Goal: Task Accomplishment & Management: Use online tool/utility

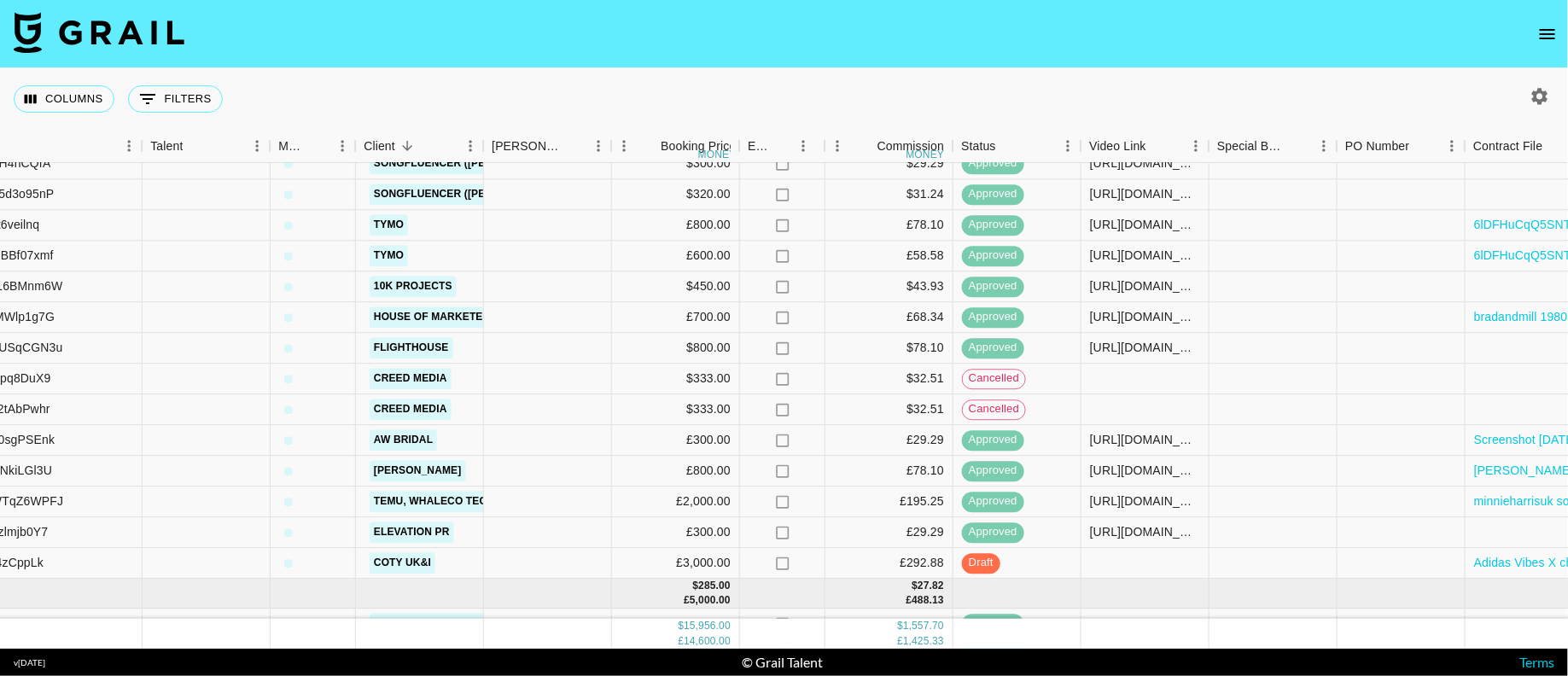
scroll to position [630, 212]
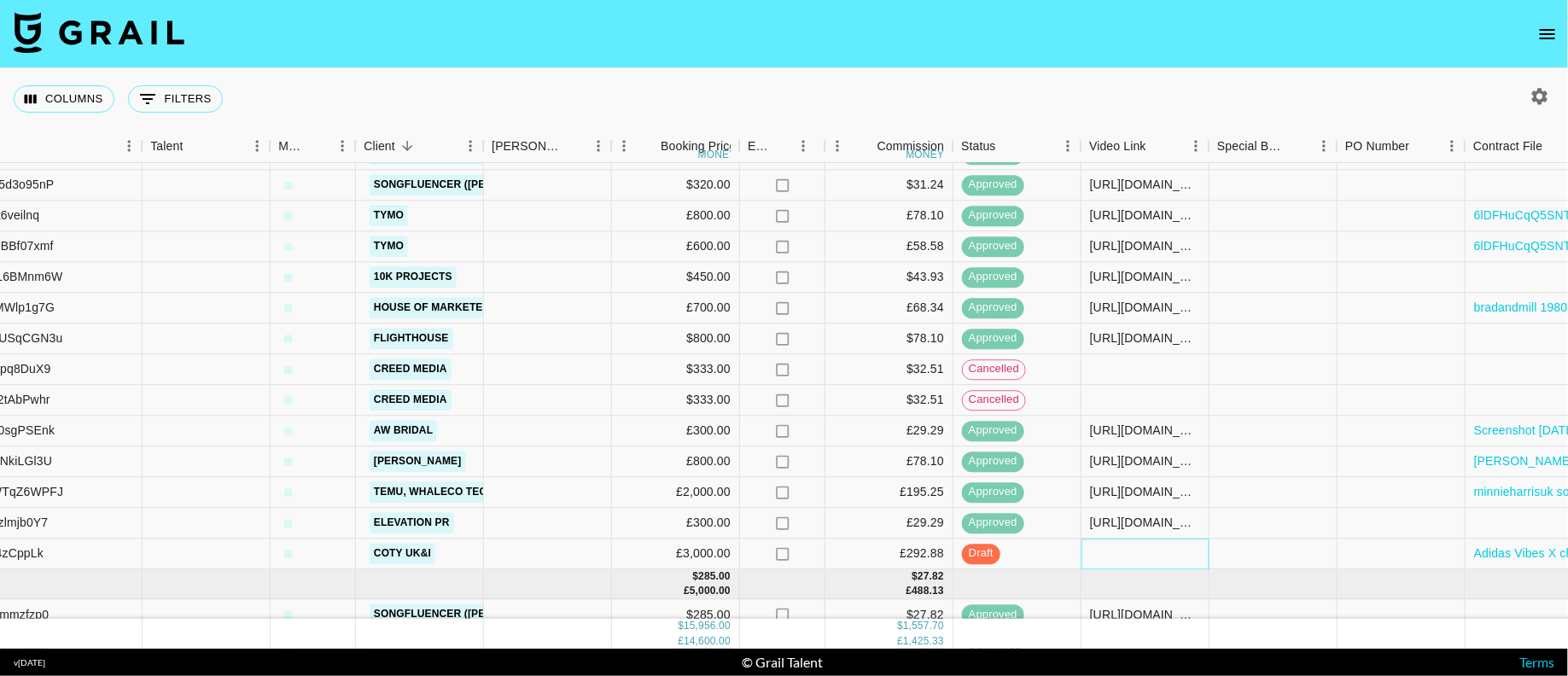
click at [1127, 561] on div at bounding box center [1146, 554] width 128 height 31
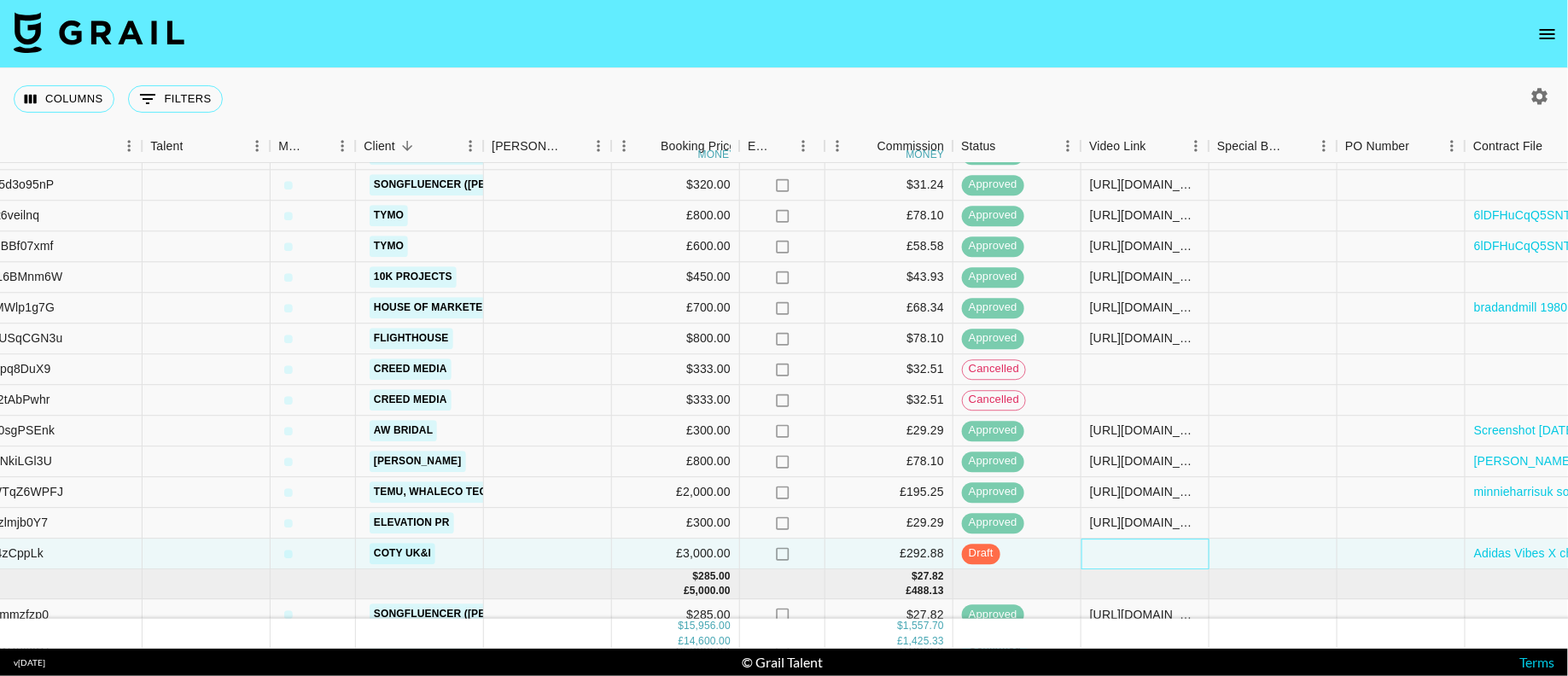
click at [1127, 561] on div at bounding box center [1146, 554] width 128 height 31
type input "[URL][DOMAIN_NAME]"
click at [1233, 548] on div at bounding box center [1274, 554] width 128 height 31
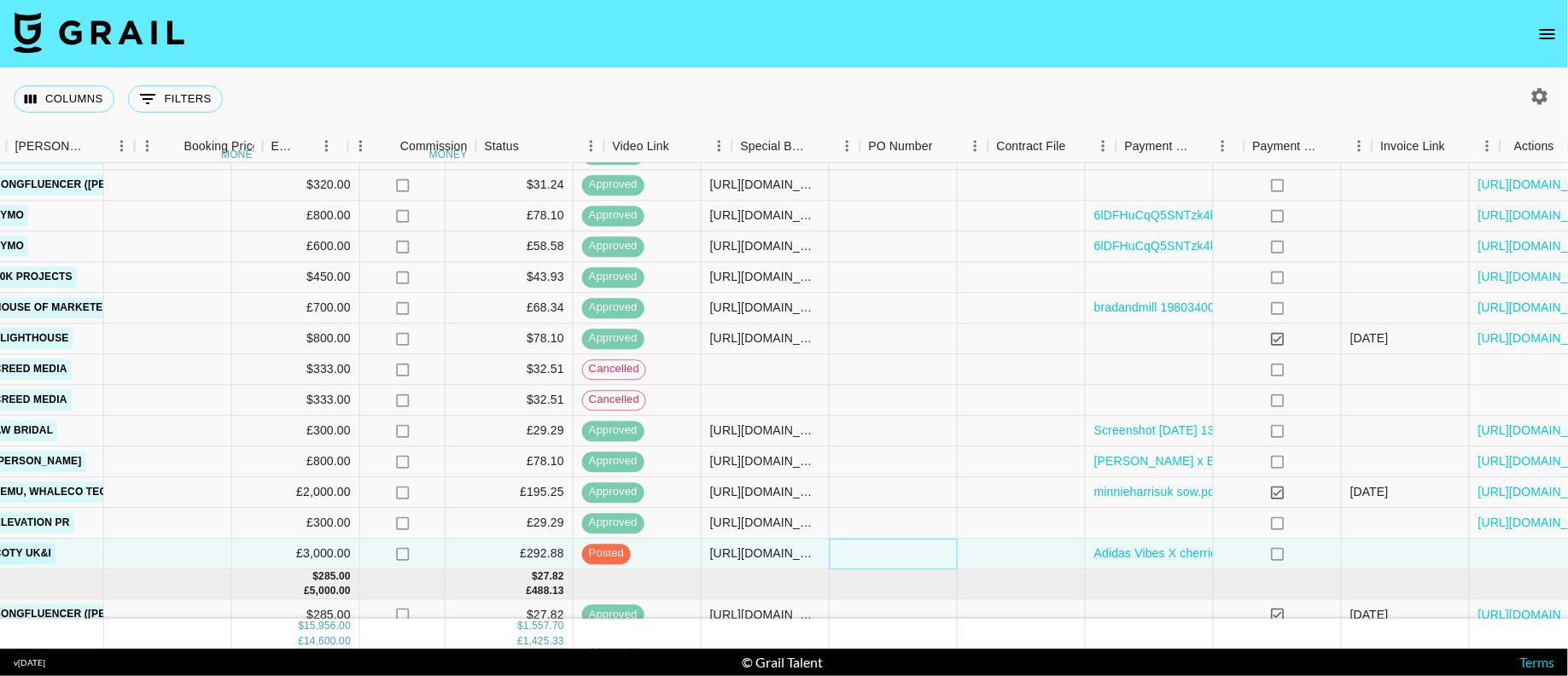
scroll to position [630, 689]
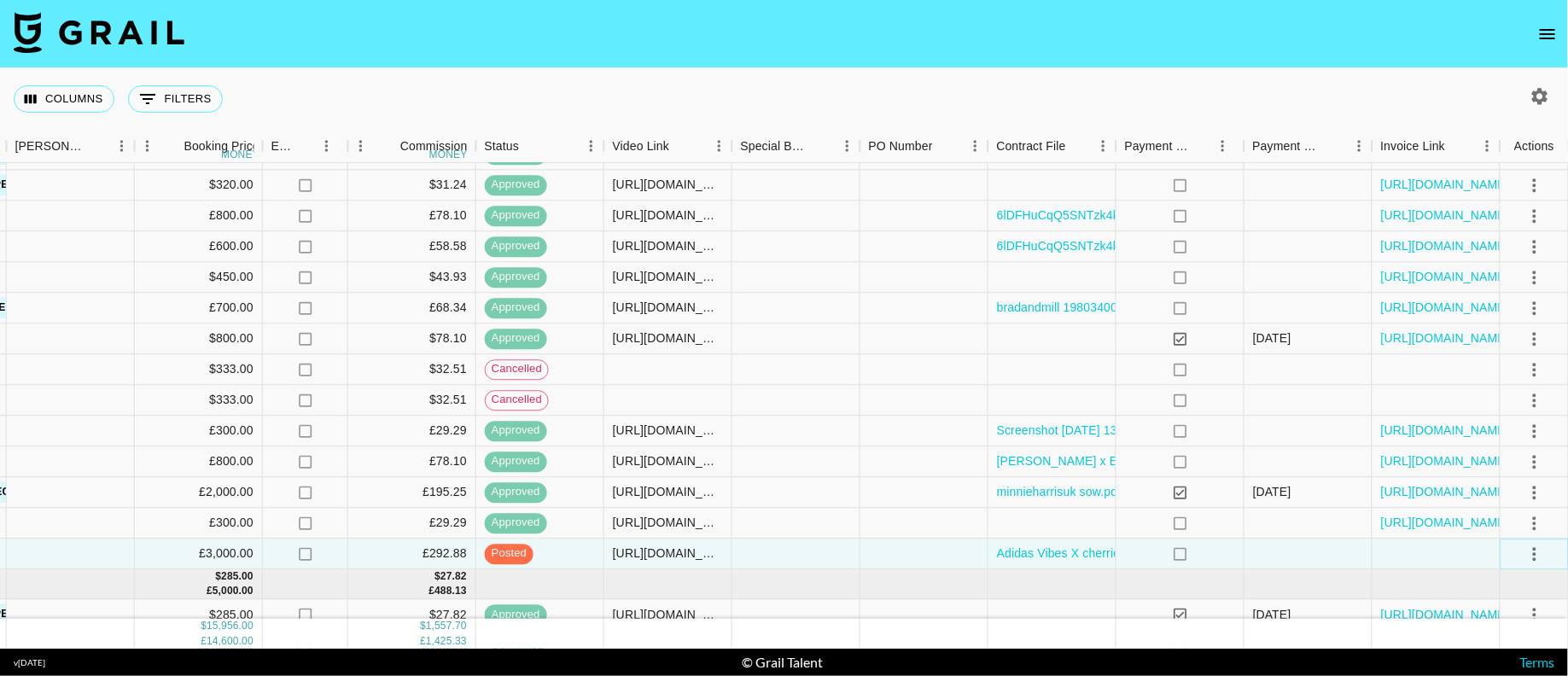
click at [1530, 552] on icon "select merge strategy" at bounding box center [1535, 553] width 21 height 21
click at [1495, 504] on li "Approve" at bounding box center [1513, 516] width 111 height 31
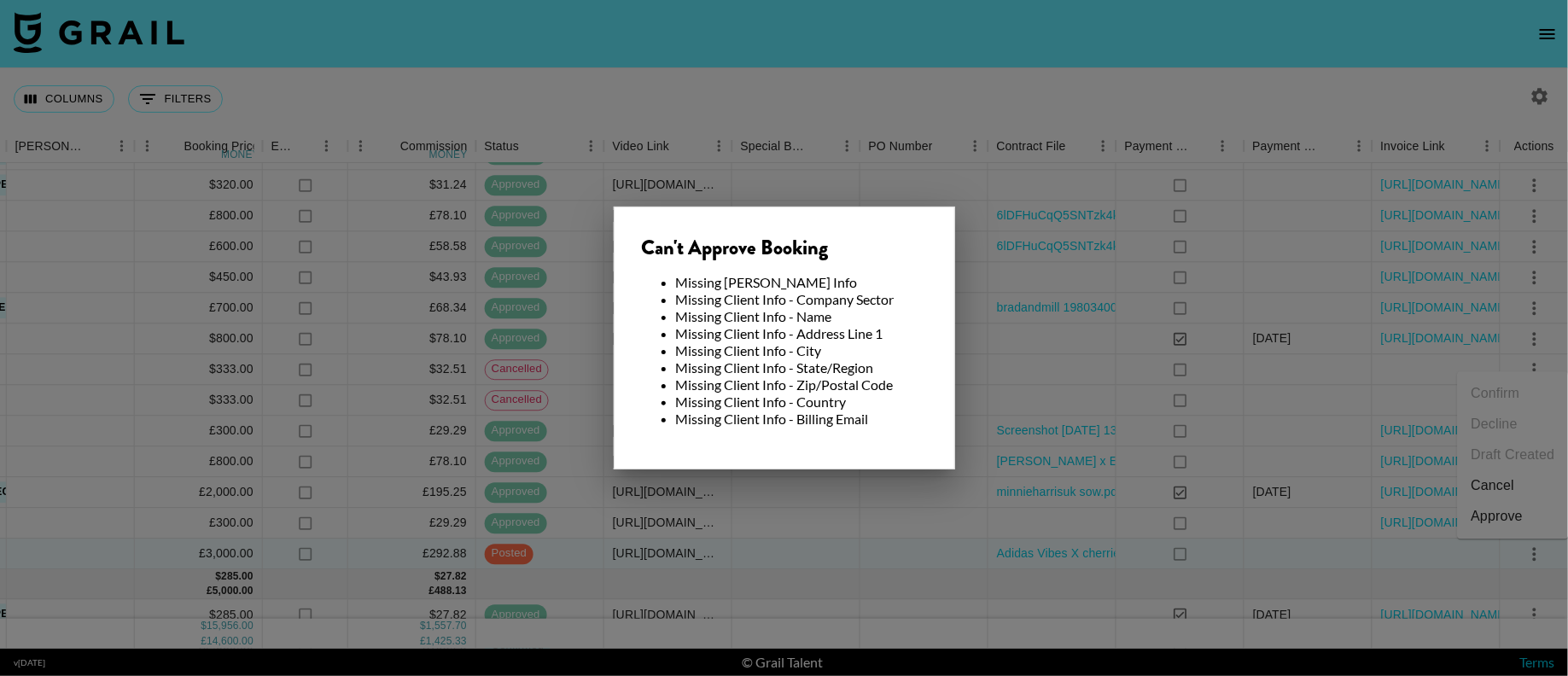
click at [958, 304] on div at bounding box center [784, 338] width 1568 height 676
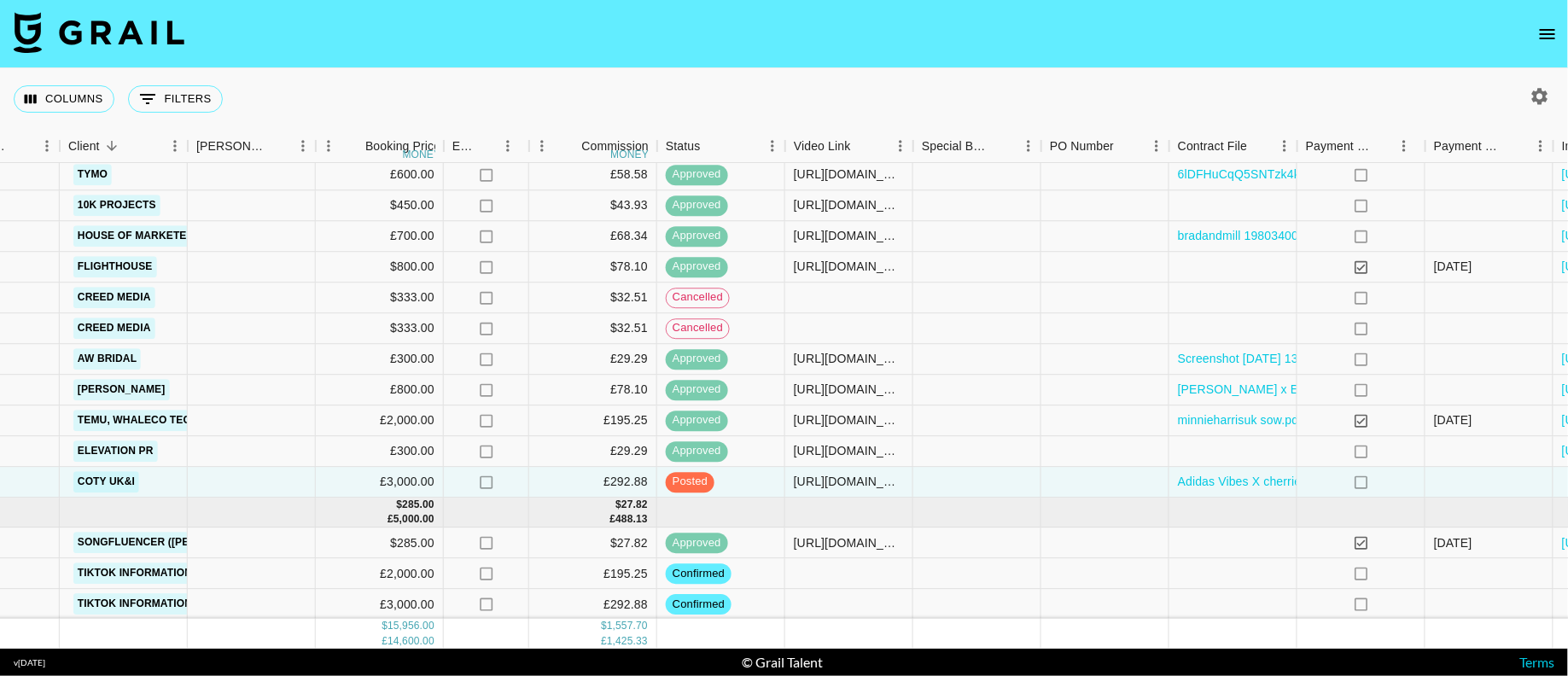
scroll to position [701, 689]
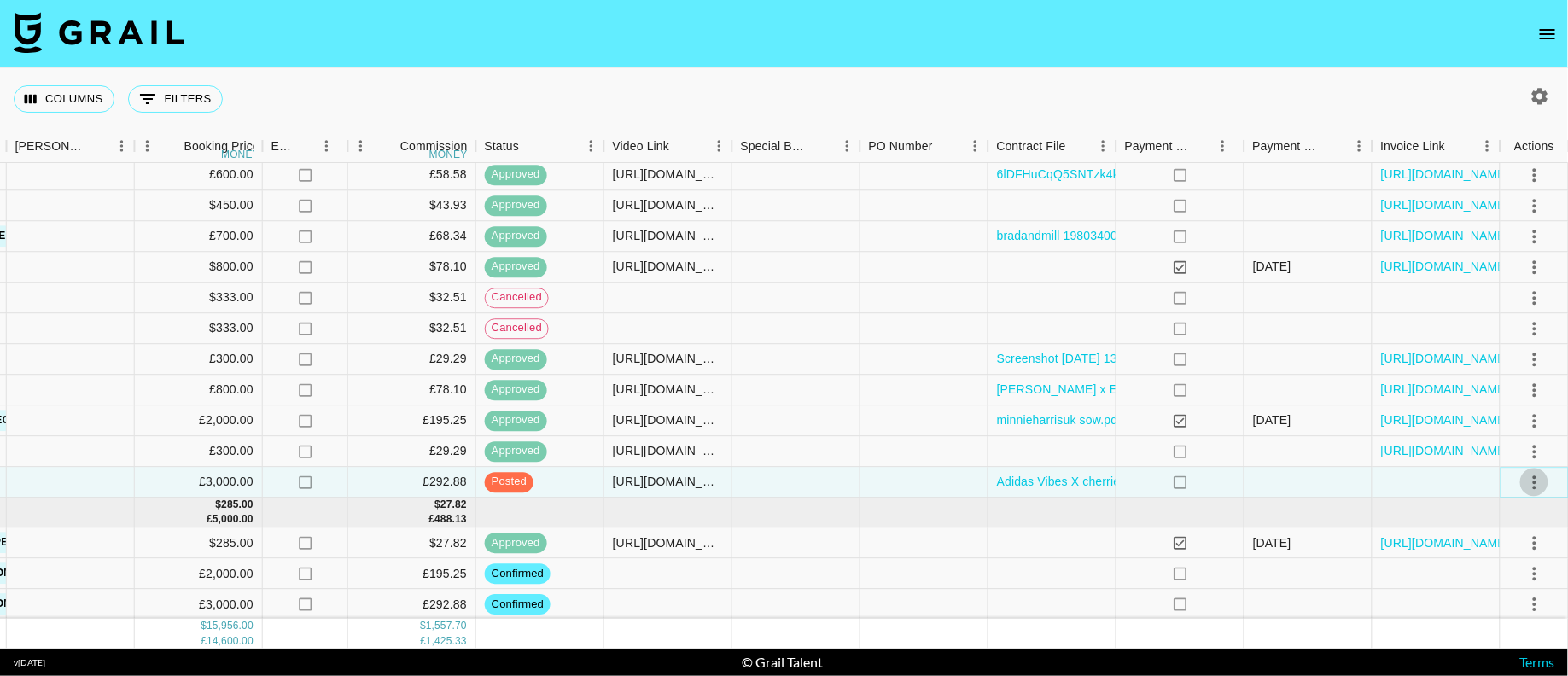
click at [1532, 479] on icon "select merge strategy" at bounding box center [1535, 482] width 21 height 21
click at [1489, 640] on div "Approve" at bounding box center [1497, 642] width 52 height 21
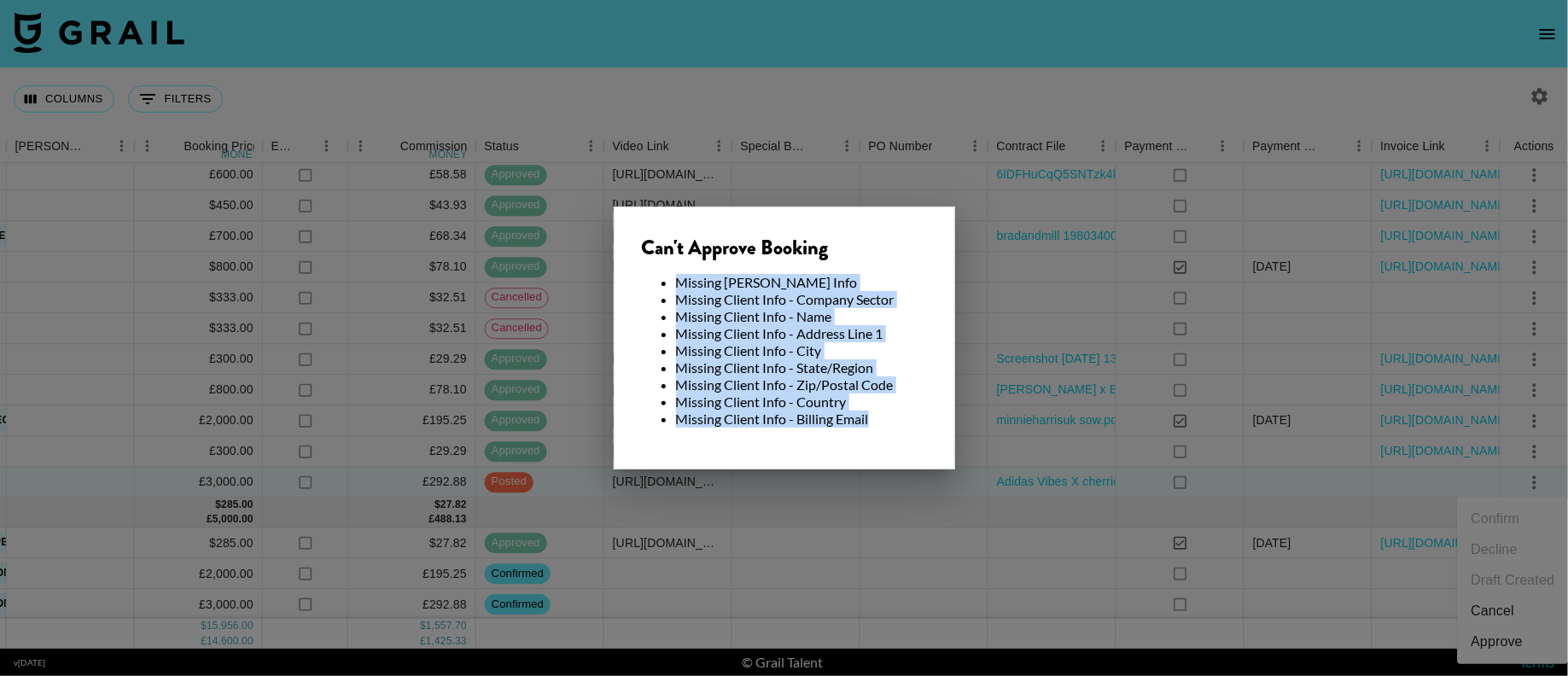
drag, startPoint x: 865, startPoint y: 416, endPoint x: 662, endPoint y: 282, distance: 243.2
click at [662, 282] on ul "Missing [PERSON_NAME] Info Missing Client Info - Company Sector Missing Client …" at bounding box center [784, 351] width 285 height 154
copy ul "Missing [PERSON_NAME] Info Missing Client Info - Company Sector Missing Client …"
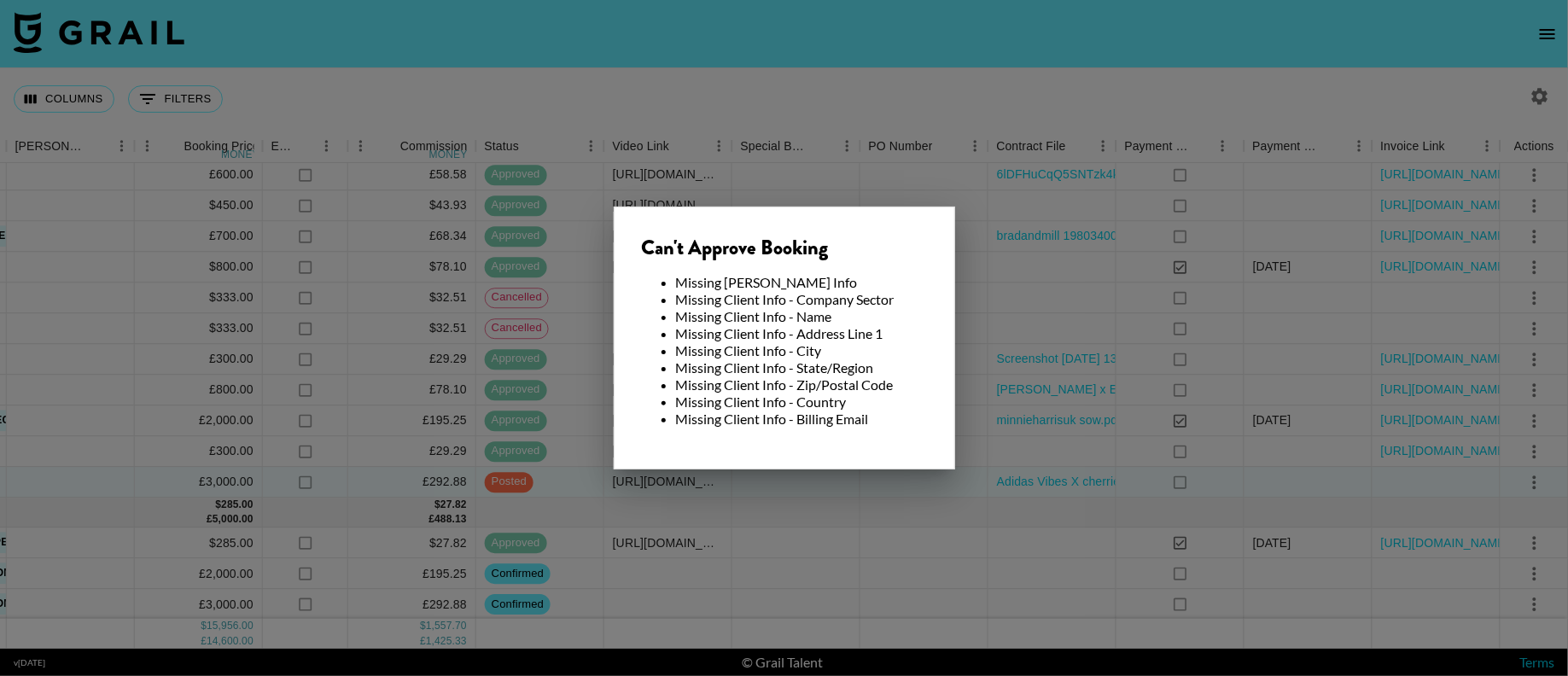
click at [968, 246] on div at bounding box center [784, 338] width 1568 height 676
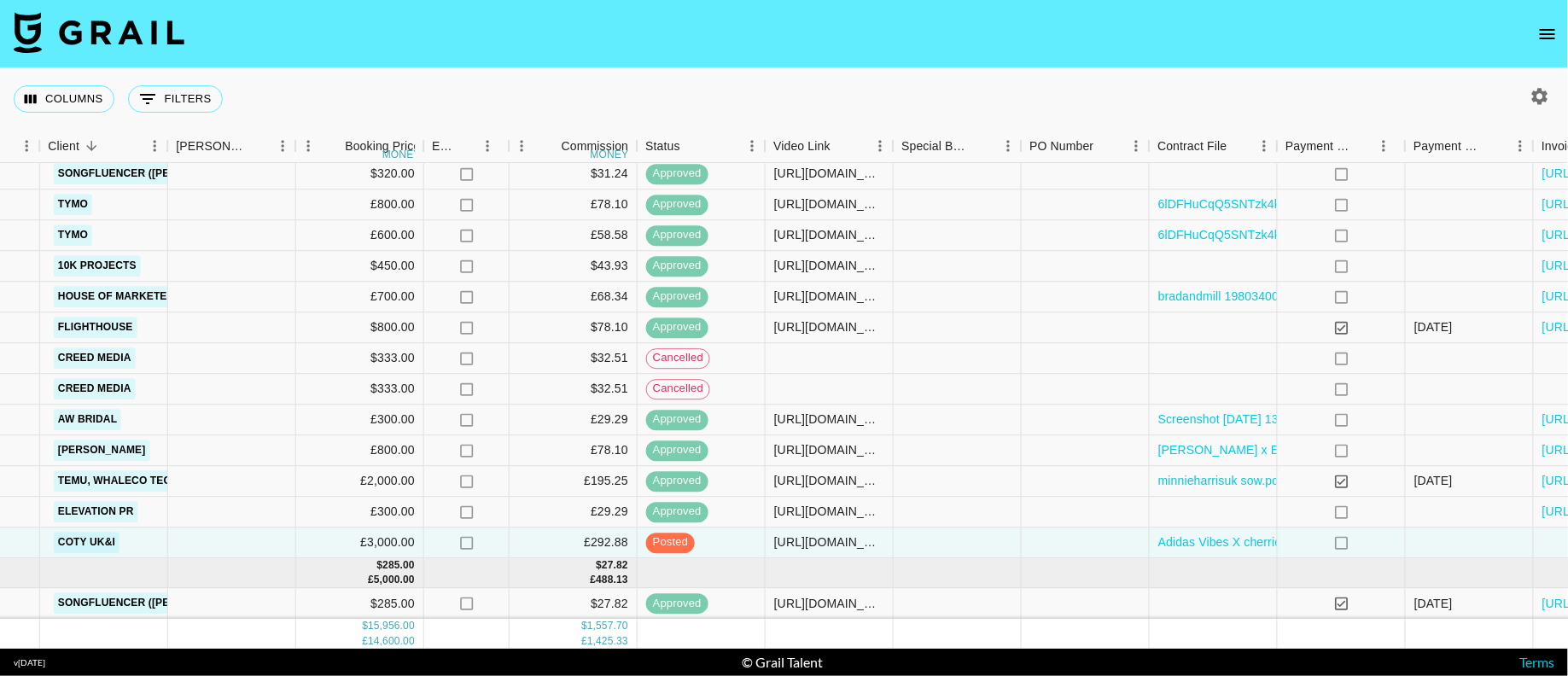
scroll to position [701, 527]
